Goal: Find contact information: Find contact information

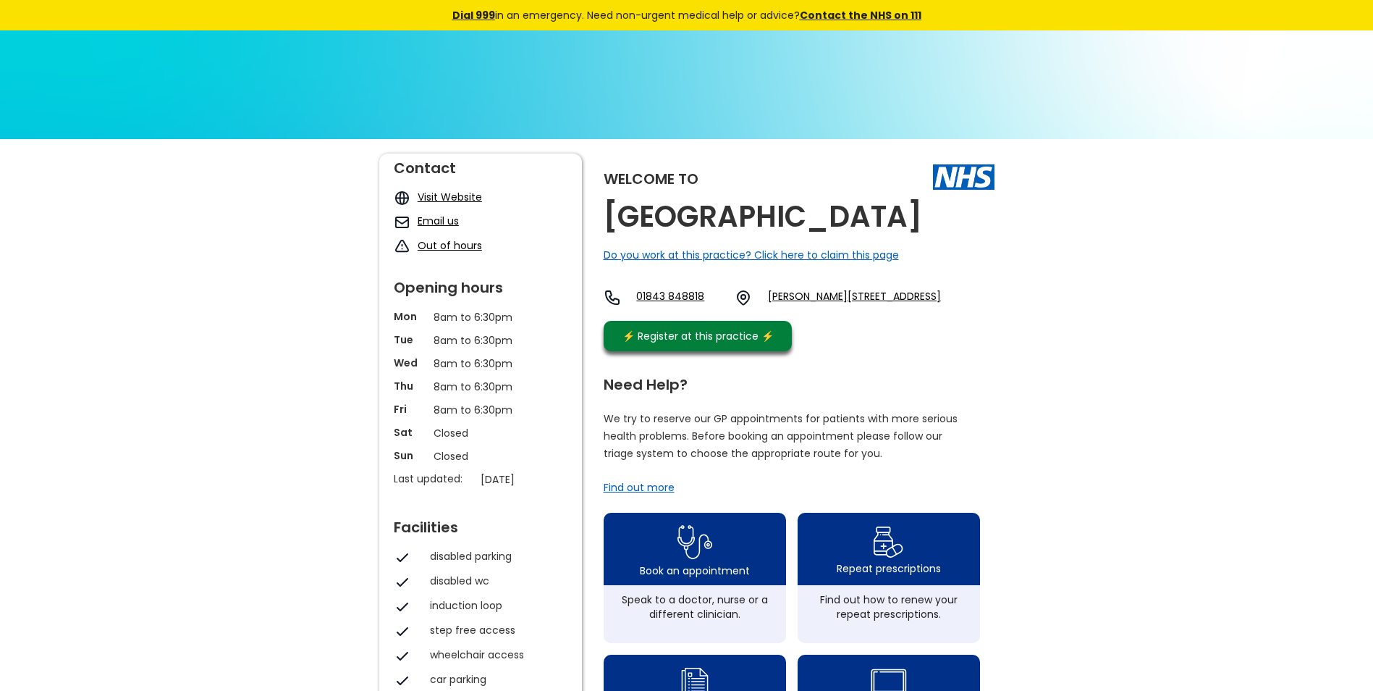
scroll to position [71, 0]
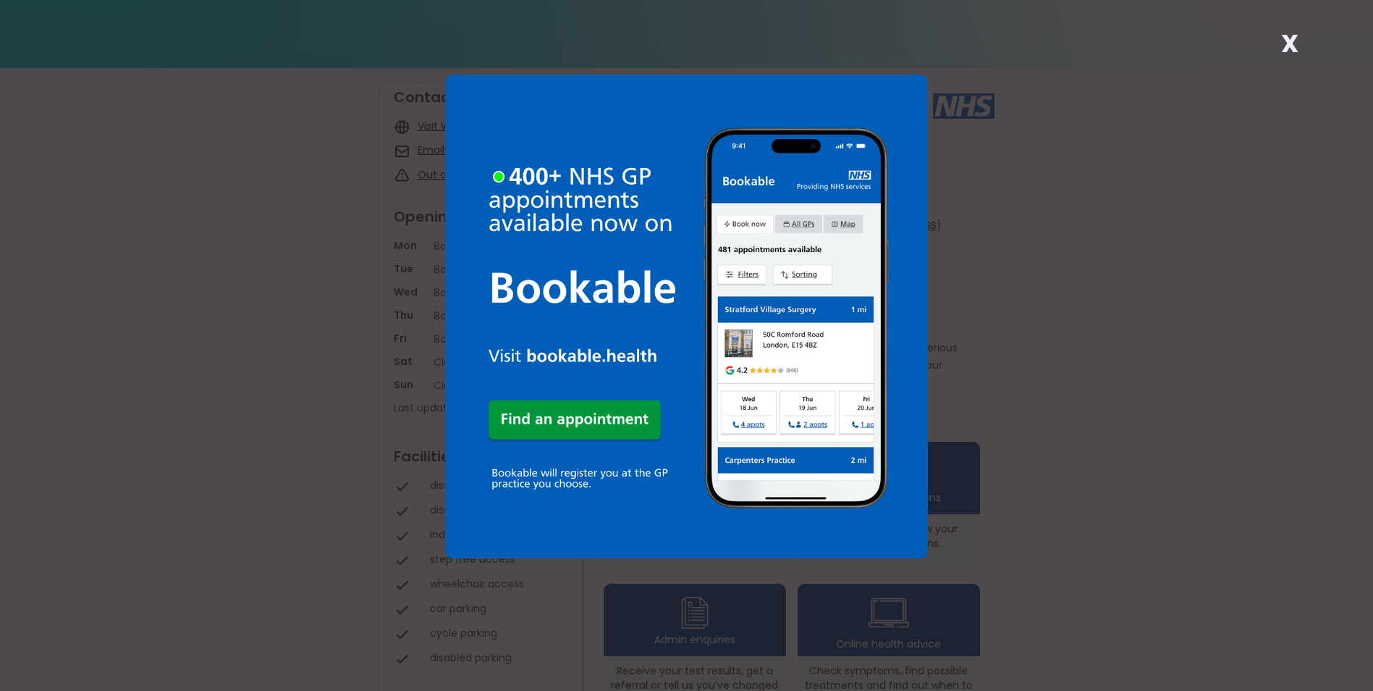
click at [1286, 47] on strong "X" at bounding box center [1289, 43] width 17 height 35
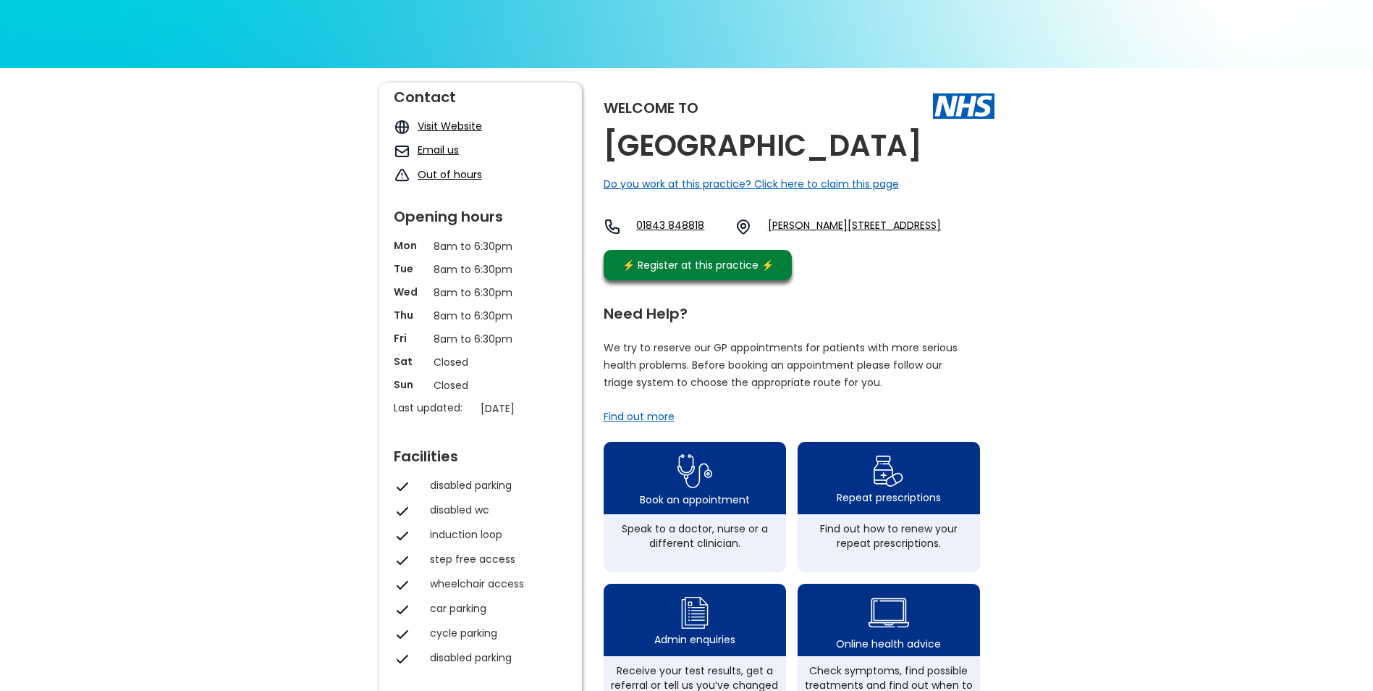
click at [424, 145] on link "Email us" at bounding box center [438, 150] width 41 height 14
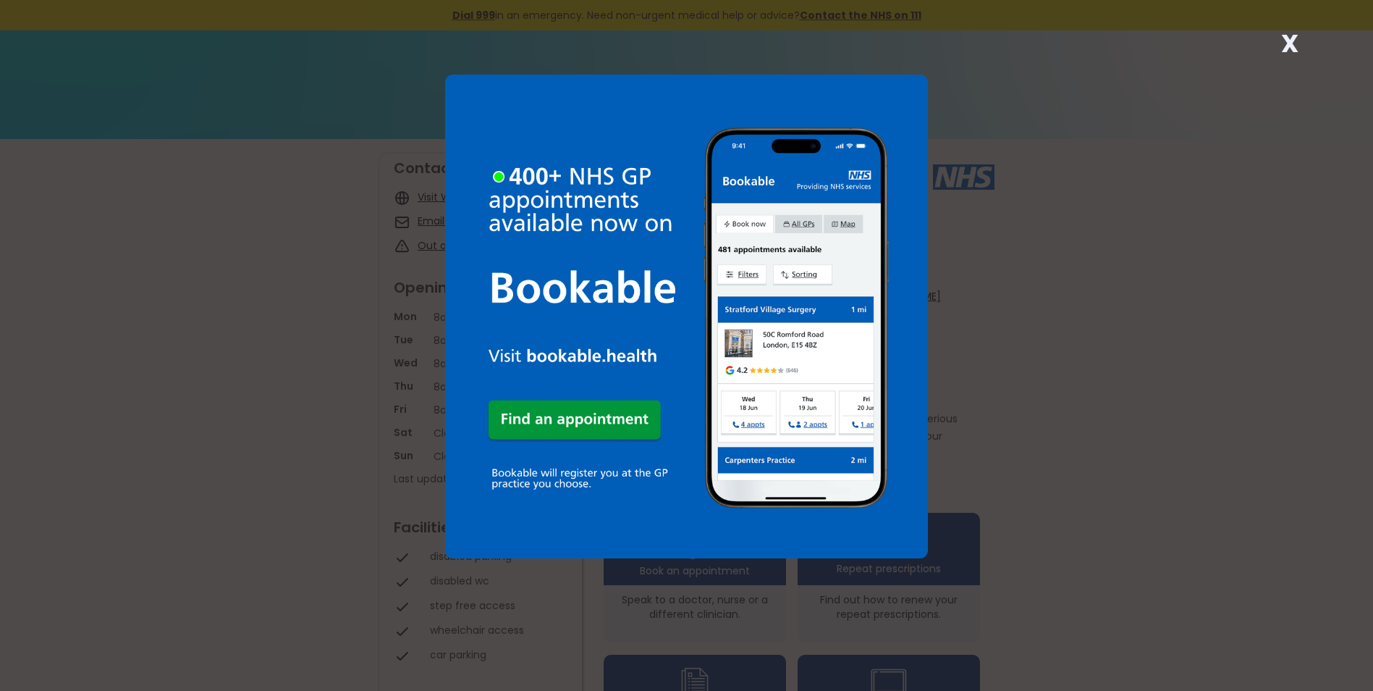
click at [1278, 37] on div "X" at bounding box center [1290, 49] width 29 height 29
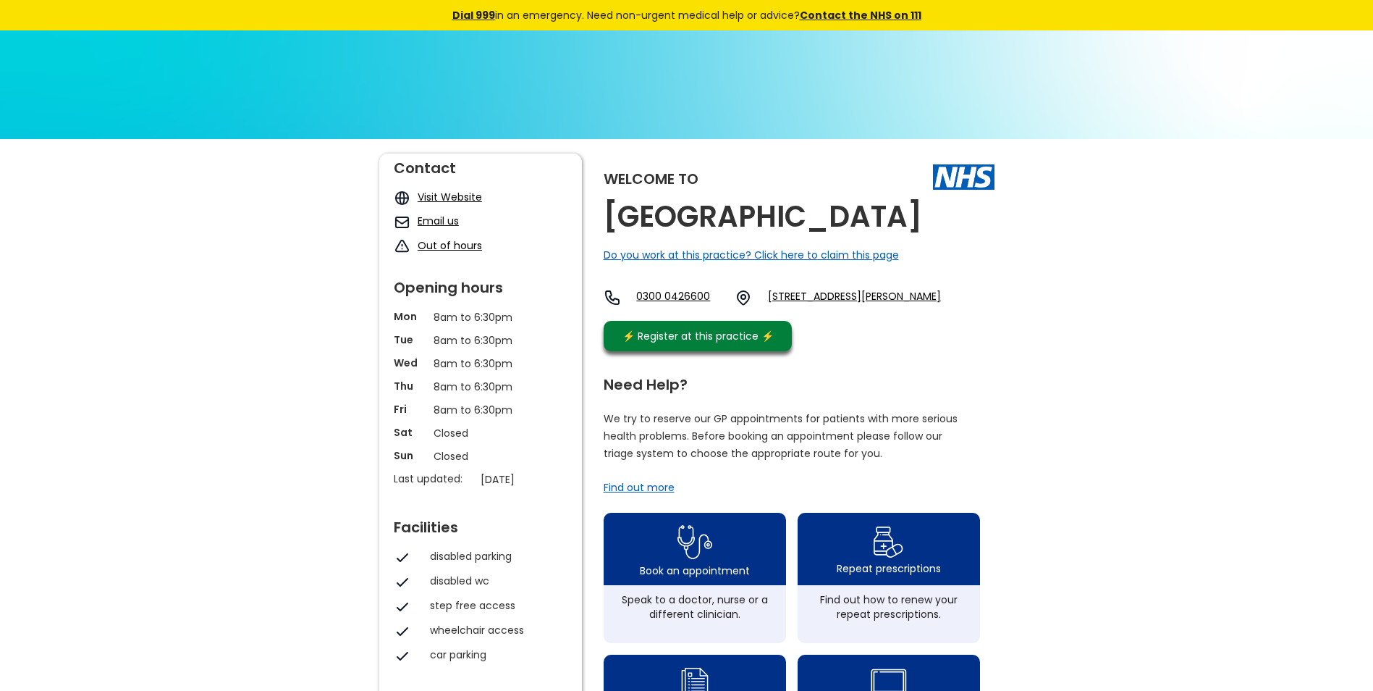
click at [442, 222] on link "Email us" at bounding box center [438, 221] width 41 height 14
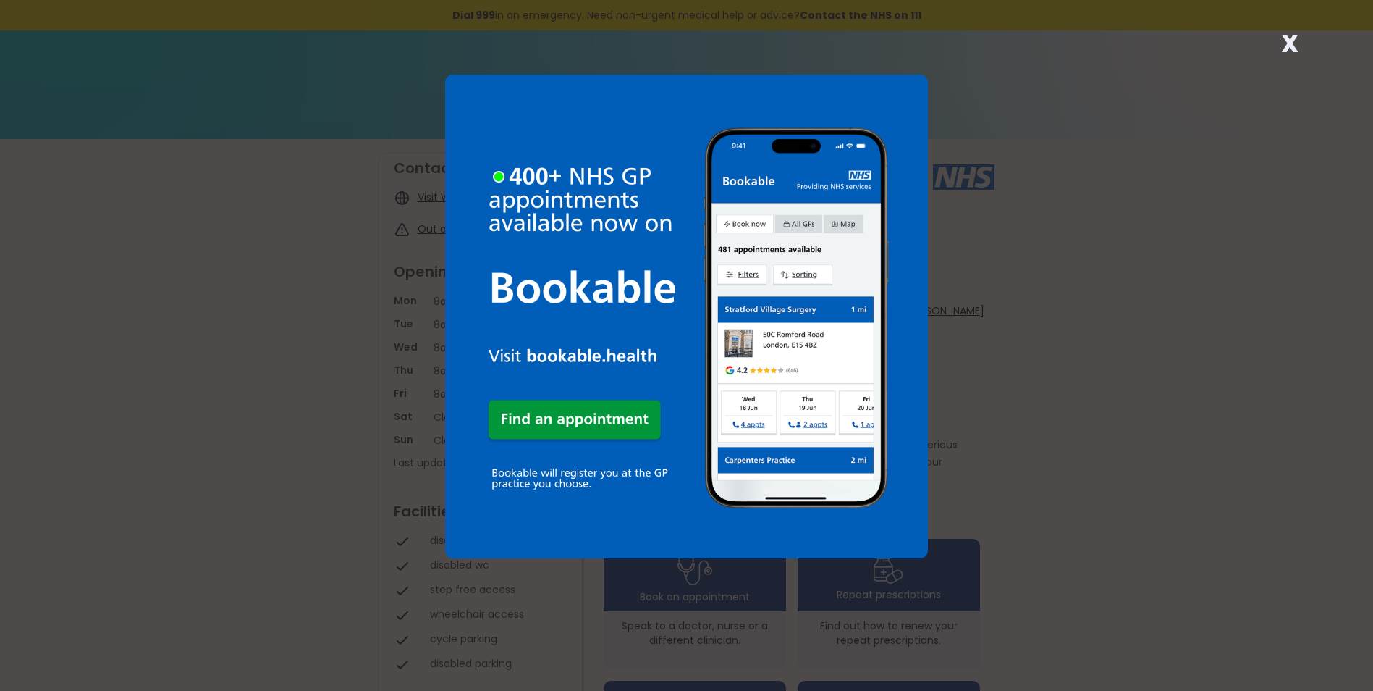
click at [1281, 38] on div "X" at bounding box center [1290, 49] width 29 height 29
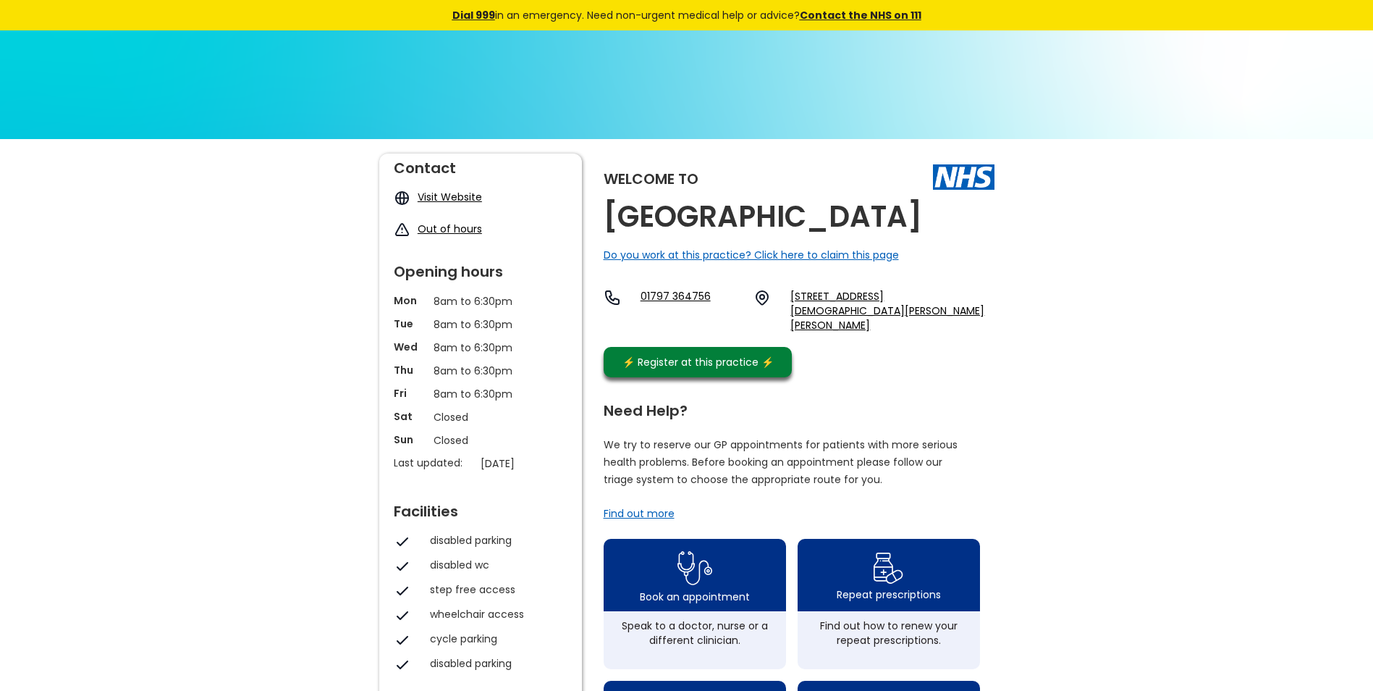
click at [442, 192] on link "Visit Website" at bounding box center [450, 197] width 64 height 14
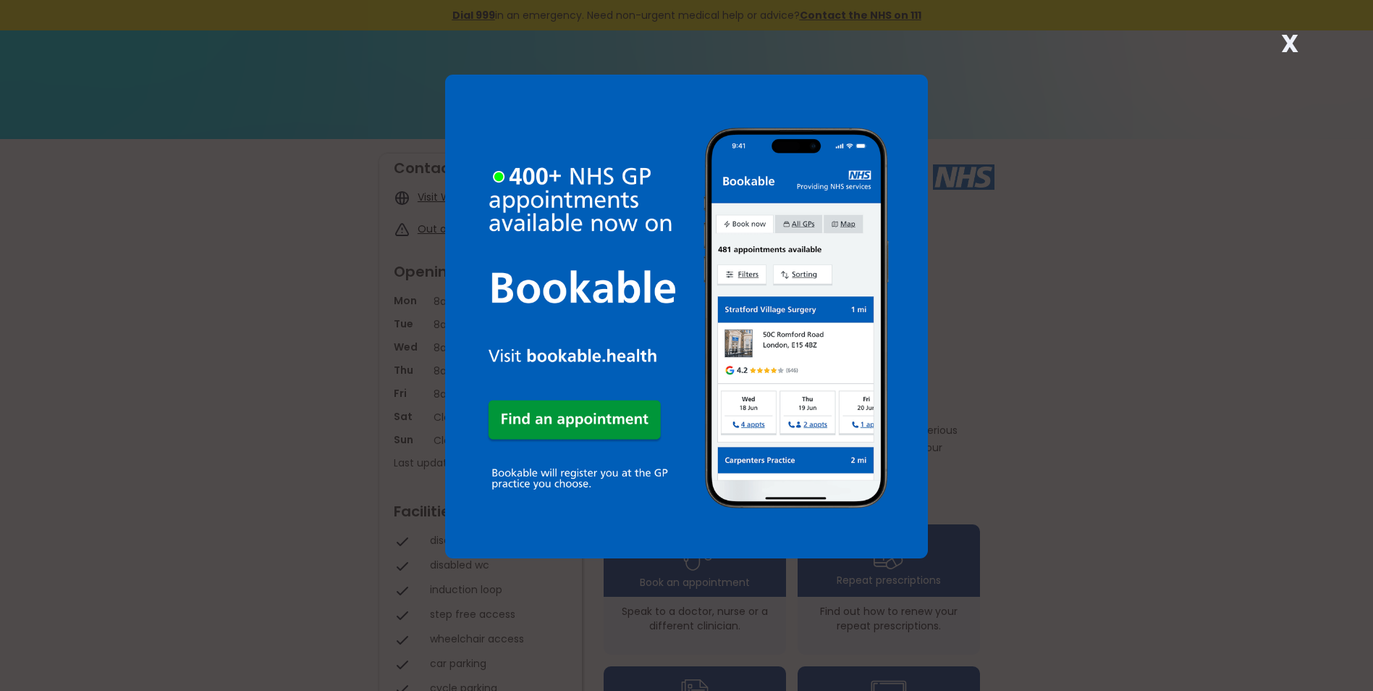
click at [1286, 39] on strong "X" at bounding box center [1289, 43] width 17 height 35
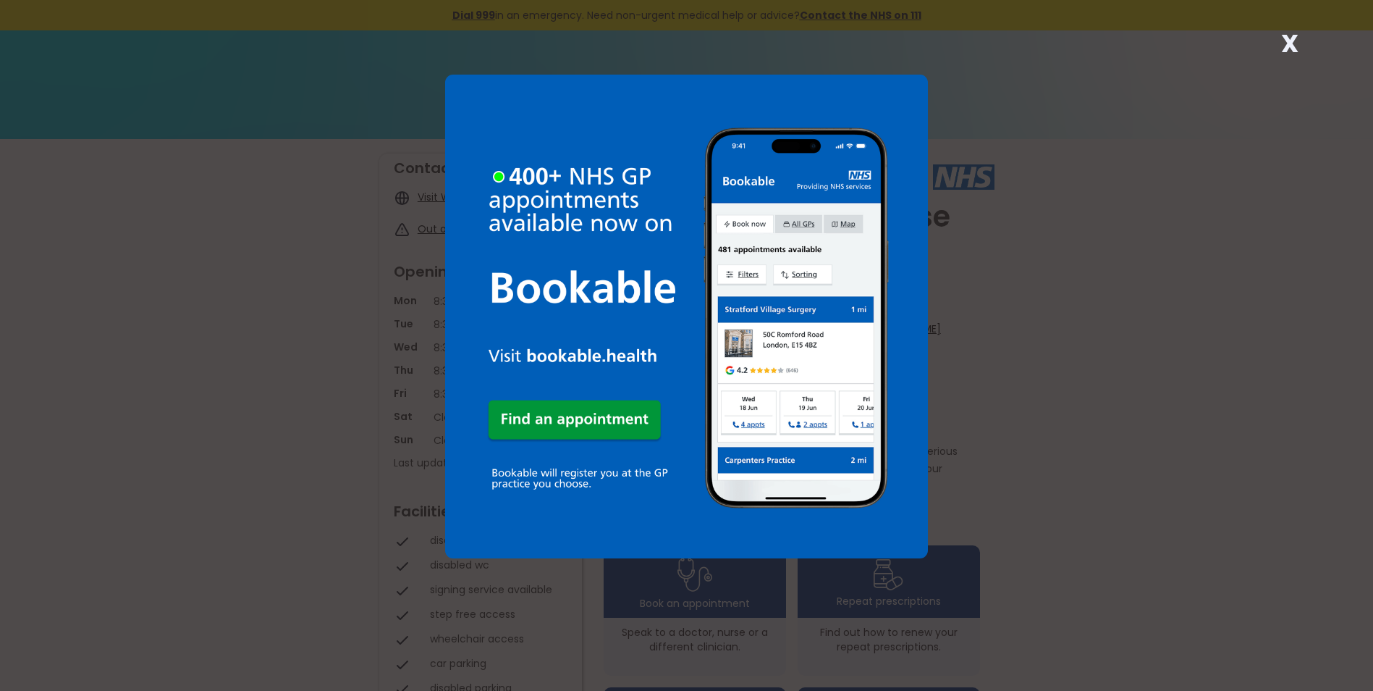
click at [1294, 41] on strong "X" at bounding box center [1289, 43] width 17 height 35
click at [1292, 44] on strong "X" at bounding box center [1289, 43] width 17 height 35
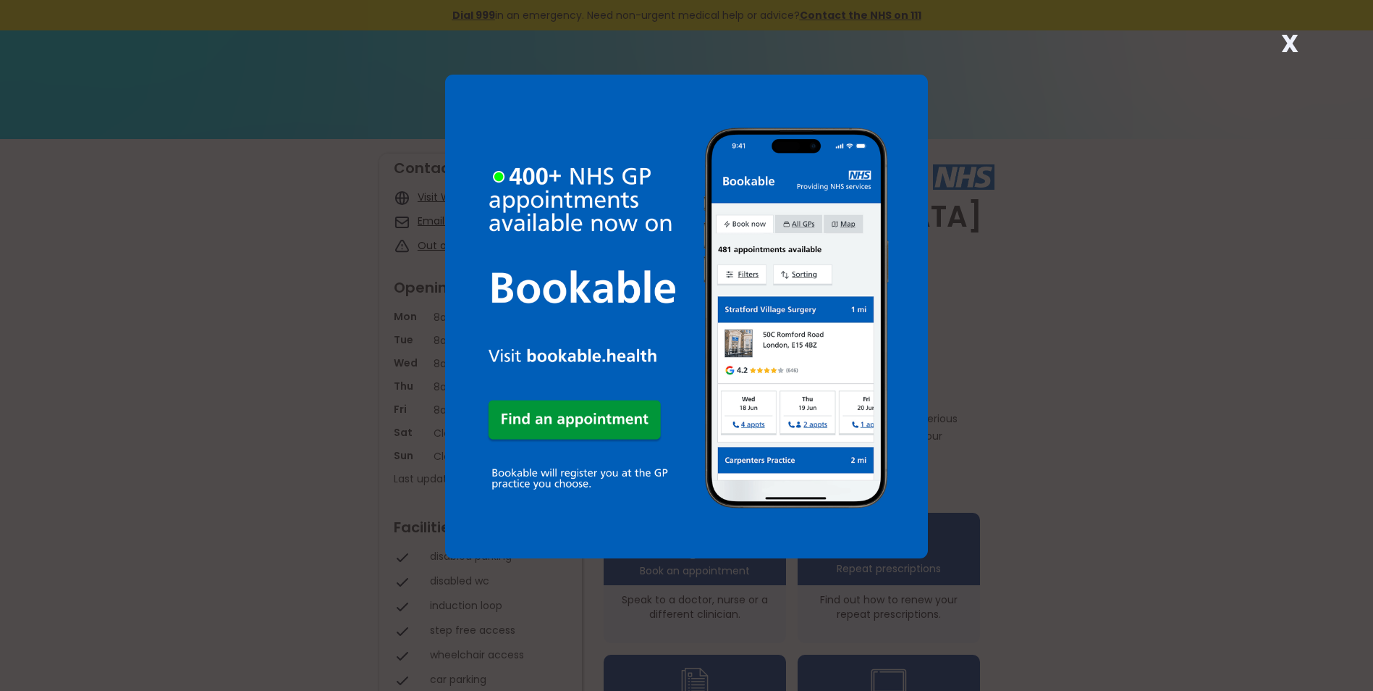
click at [1290, 38] on strong "X" at bounding box center [1289, 43] width 17 height 35
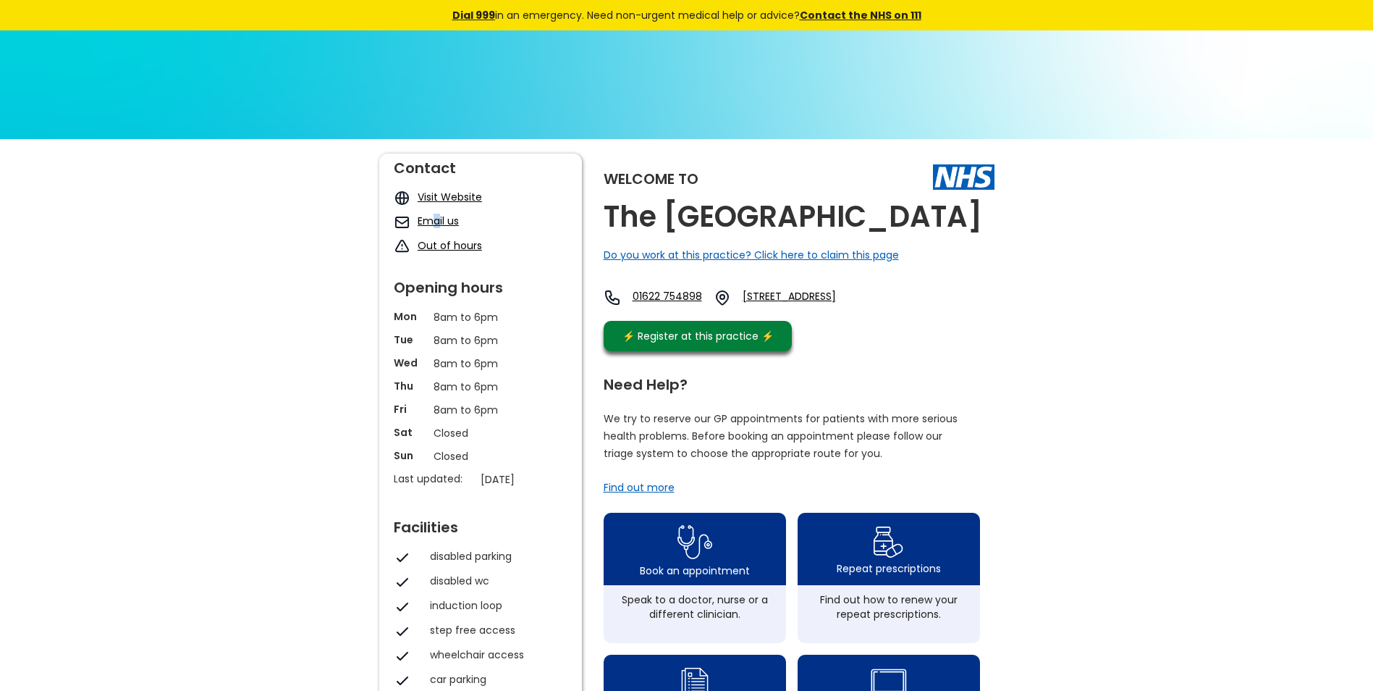
click at [437, 213] on div "Contact Visit Website Email us Out of hours" at bounding box center [481, 203] width 174 height 101
drag, startPoint x: 437, startPoint y: 213, endPoint x: 437, endPoint y: 221, distance: 8.0
click at [437, 221] on link "Email us" at bounding box center [438, 221] width 41 height 14
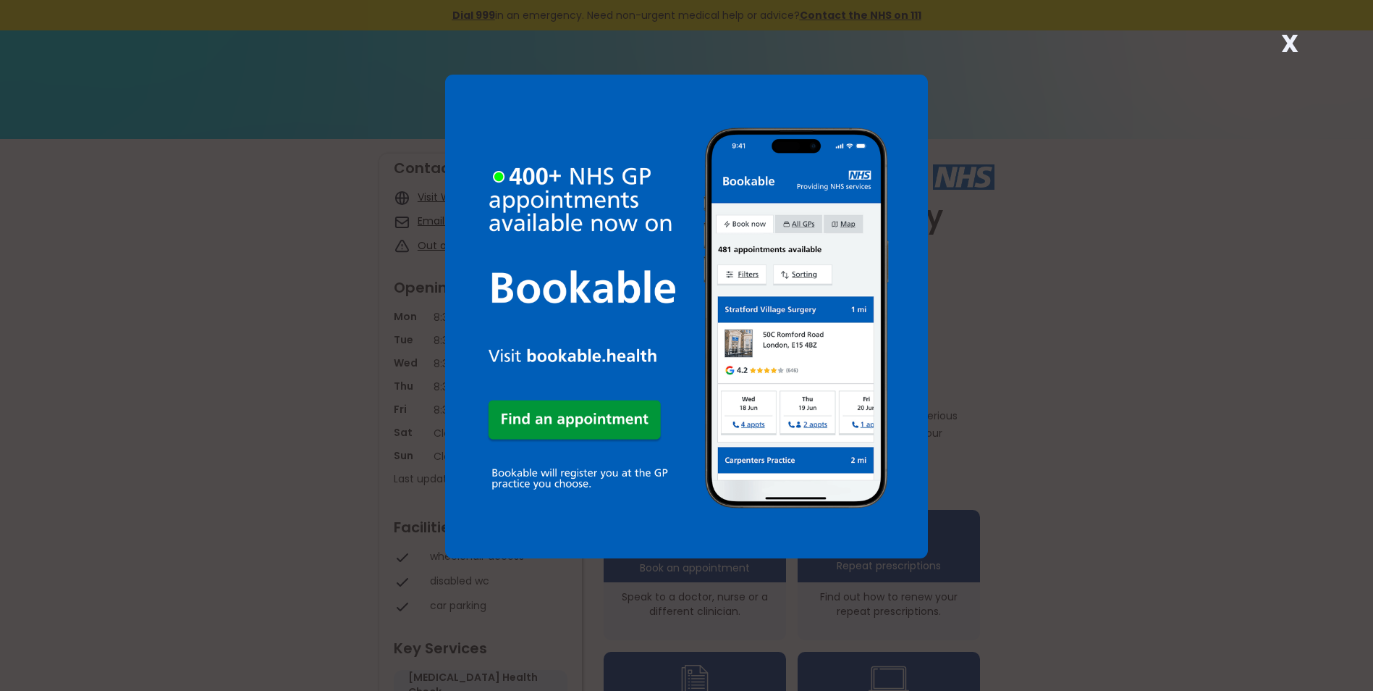
click at [1282, 42] on strong "X" at bounding box center [1289, 43] width 17 height 35
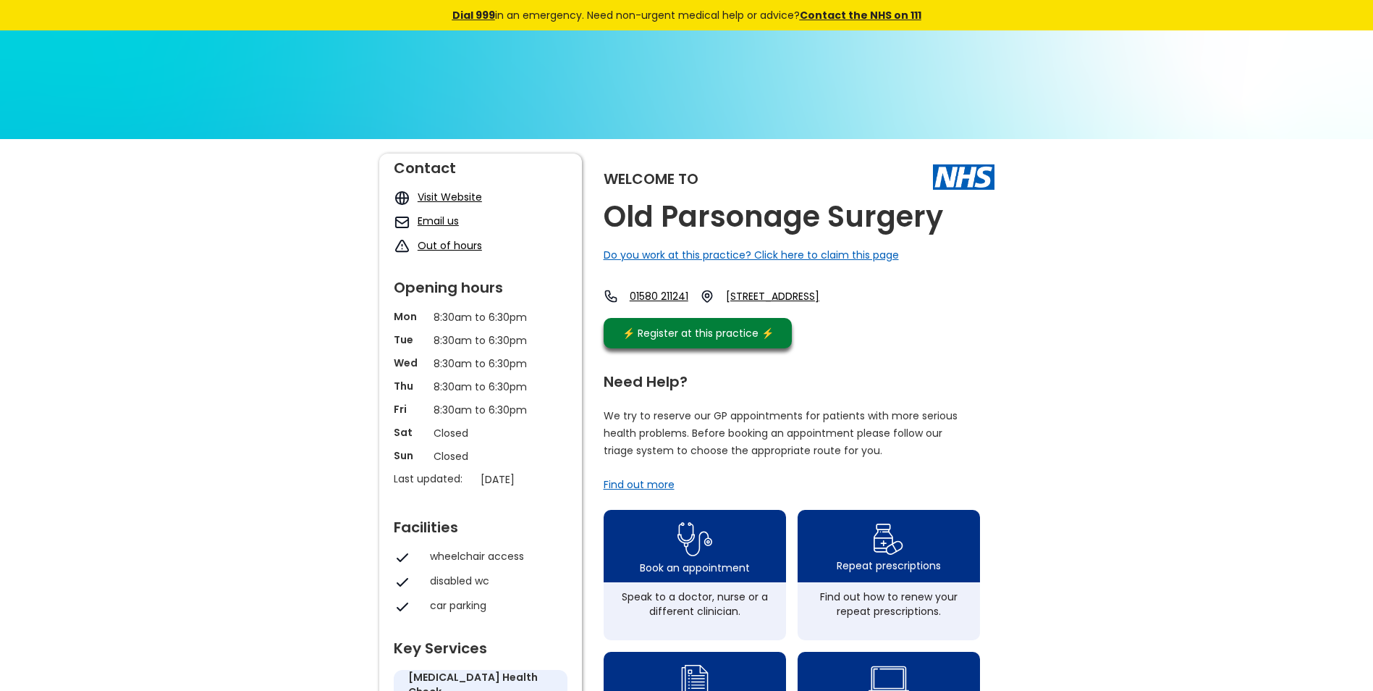
click at [437, 221] on link "Email us" at bounding box center [438, 221] width 41 height 14
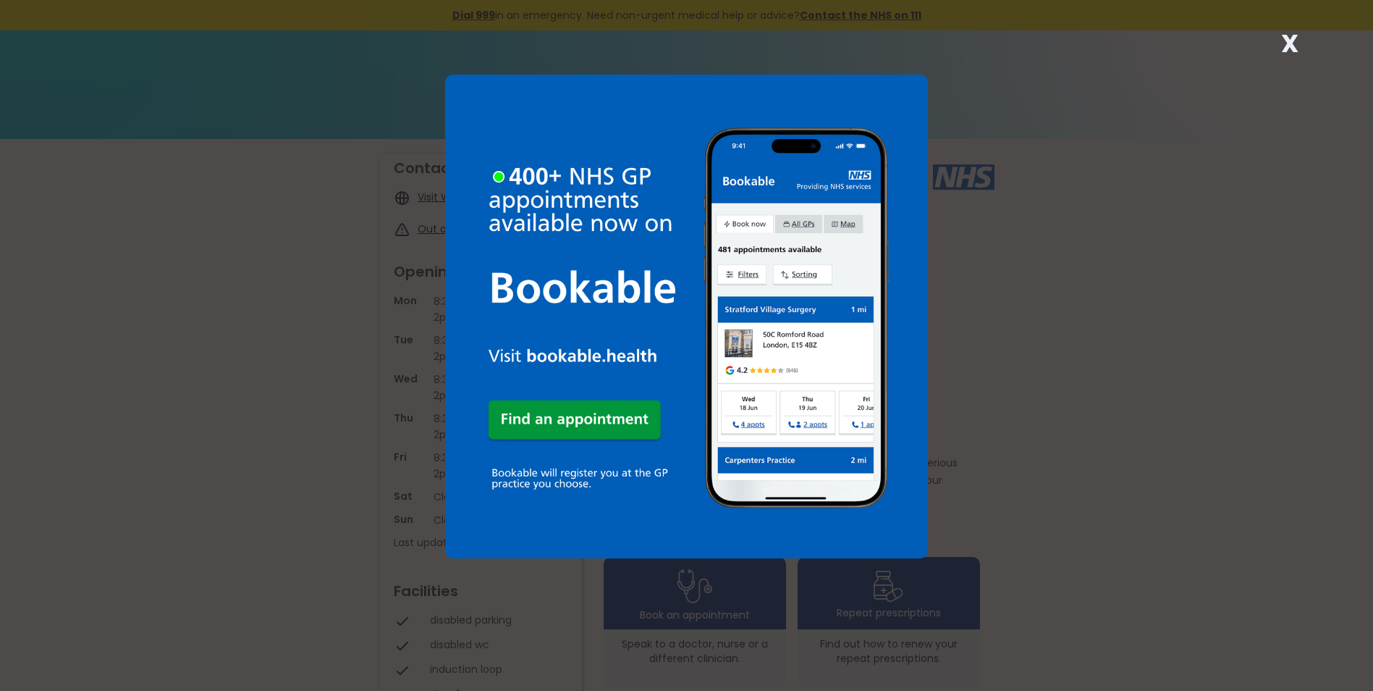
click at [1292, 44] on strong "X" at bounding box center [1289, 43] width 17 height 35
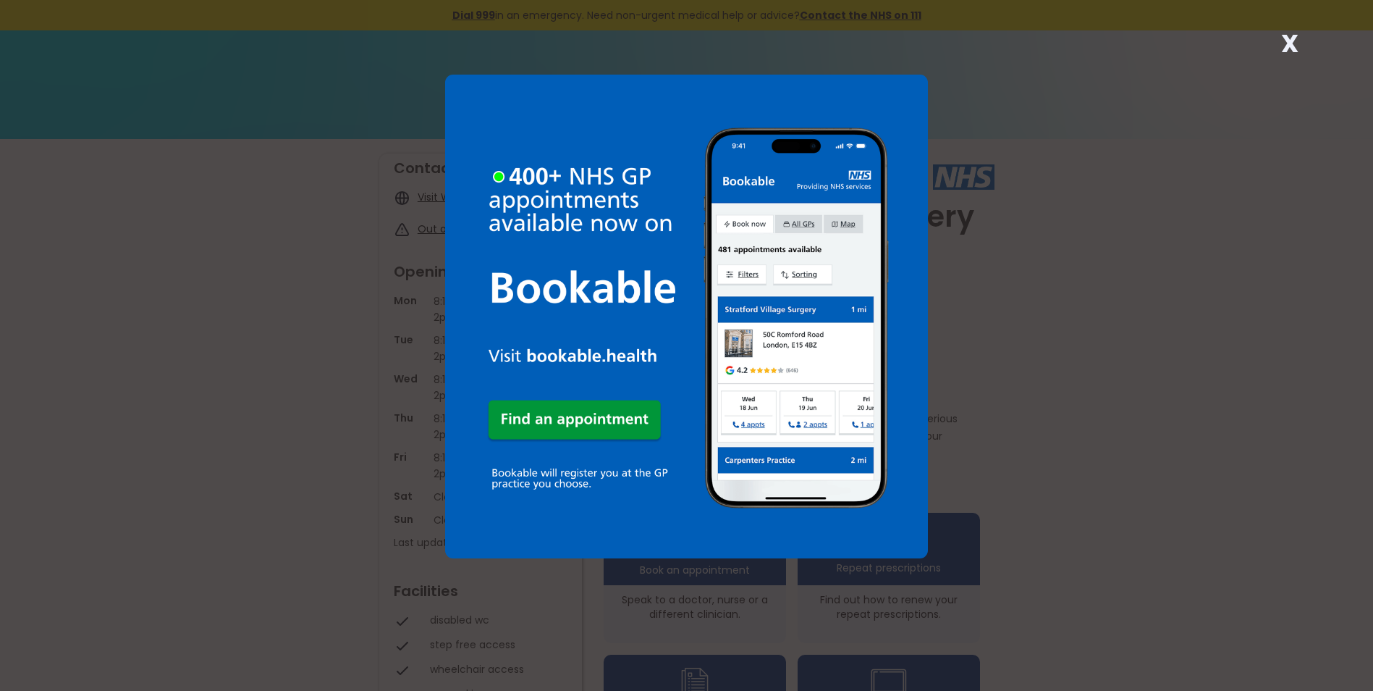
click at [1289, 45] on strong "X" at bounding box center [1289, 43] width 17 height 35
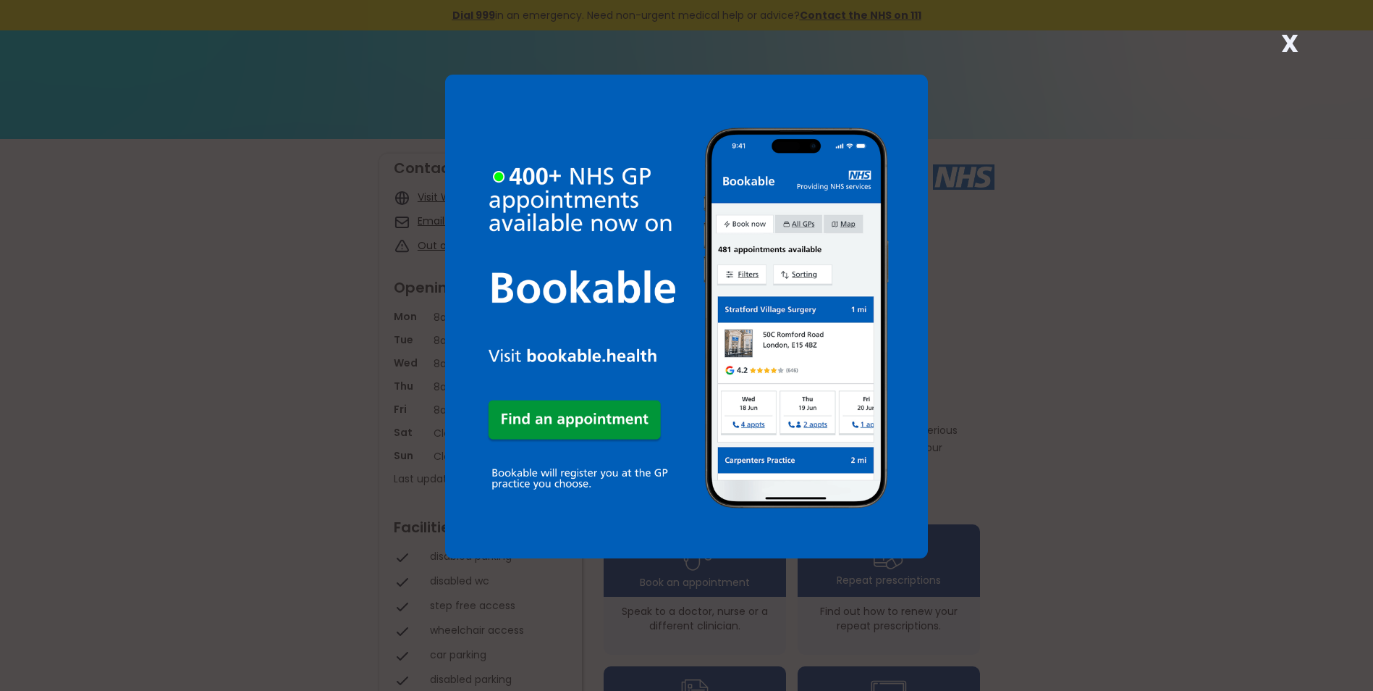
click at [1289, 48] on strong "X" at bounding box center [1289, 43] width 17 height 35
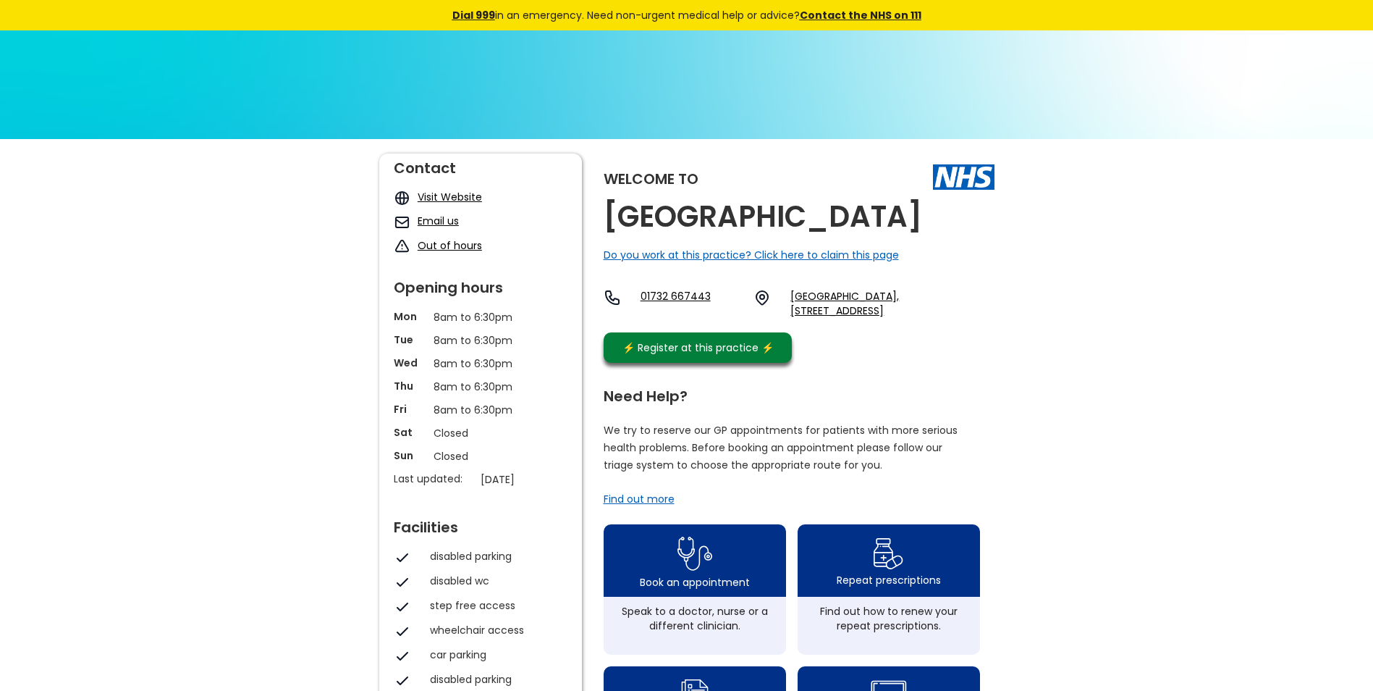
click at [442, 219] on link "Email us" at bounding box center [438, 221] width 41 height 14
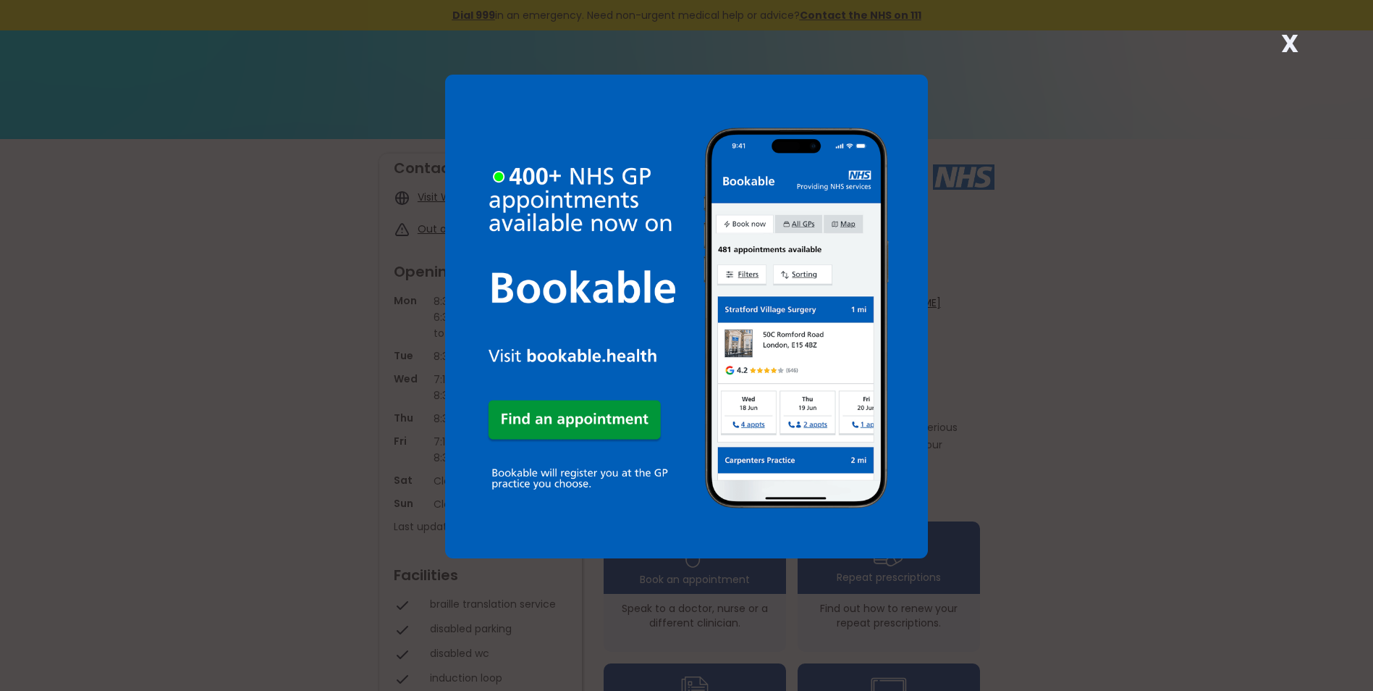
click at [1287, 36] on strong "X" at bounding box center [1289, 43] width 17 height 35
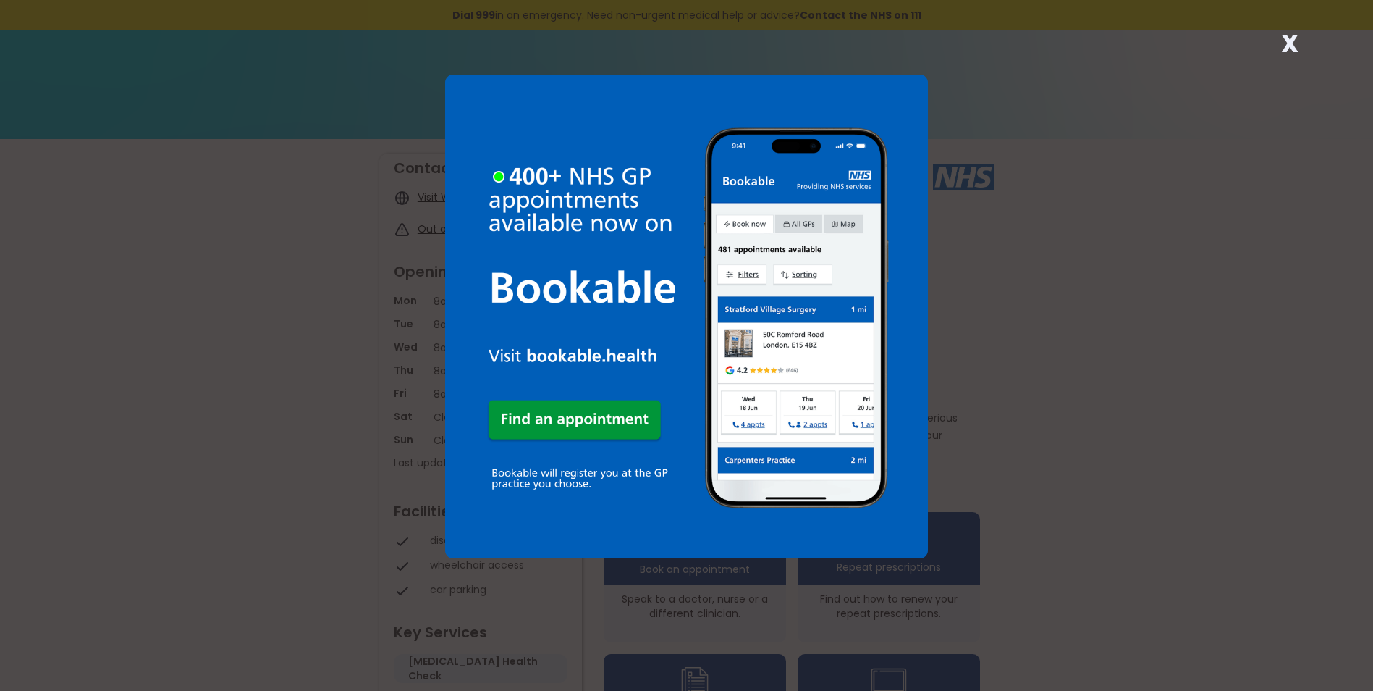
click at [1285, 49] on strong "X" at bounding box center [1289, 43] width 17 height 35
click at [1292, 39] on strong "X" at bounding box center [1289, 43] width 17 height 35
drag, startPoint x: 1285, startPoint y: 28, endPoint x: 1286, endPoint y: 35, distance: 7.3
click at [1285, 28] on strong "X" at bounding box center [1289, 43] width 17 height 35
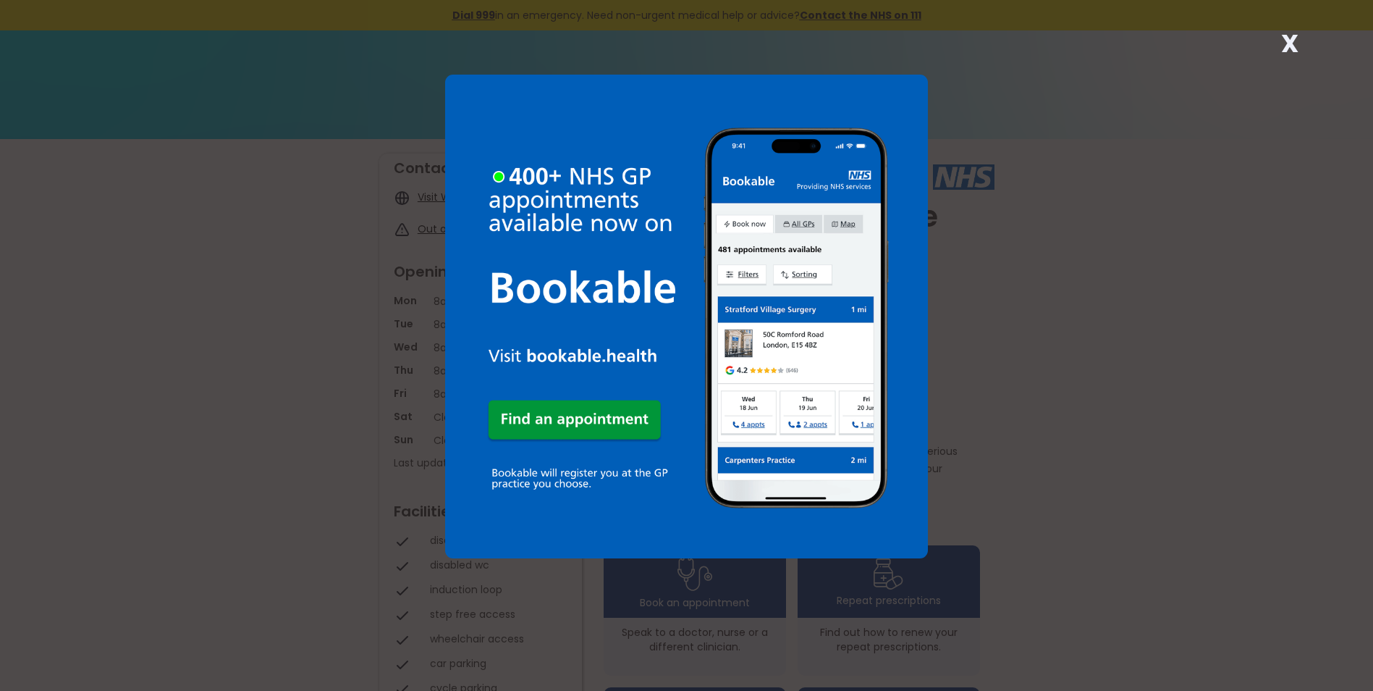
click at [1297, 38] on strong "X" at bounding box center [1289, 43] width 17 height 35
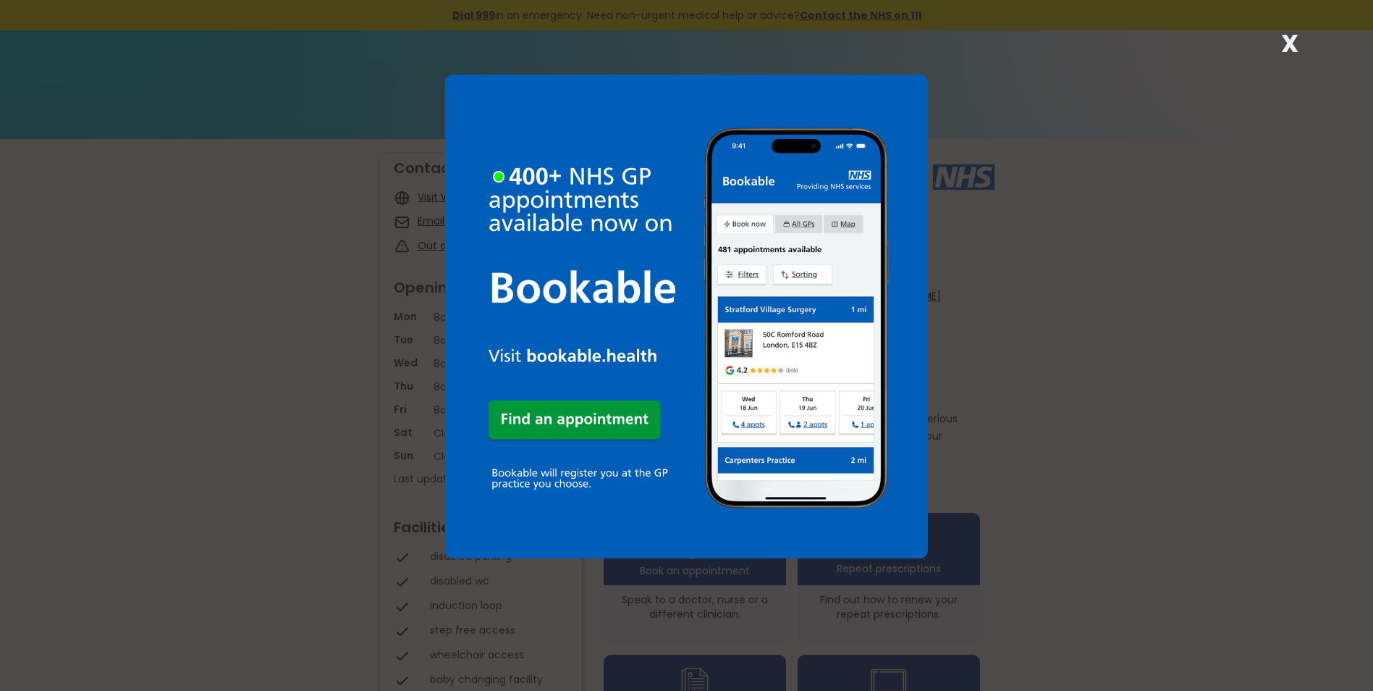
drag, startPoint x: 1286, startPoint y: 47, endPoint x: 1058, endPoint y: 142, distance: 247.0
click at [1286, 47] on strong "X" at bounding box center [1289, 43] width 17 height 35
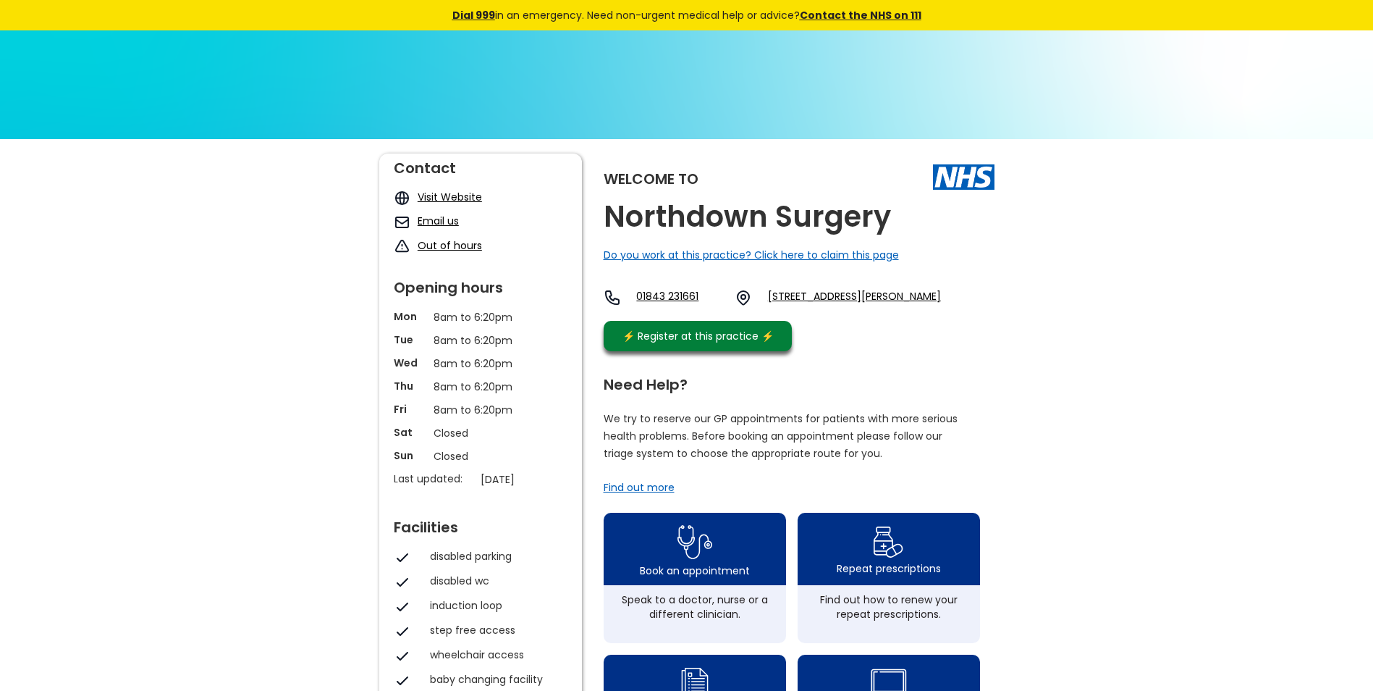
click at [429, 222] on link "Email us" at bounding box center [438, 221] width 41 height 14
